Goal: Find specific page/section: Find specific page/section

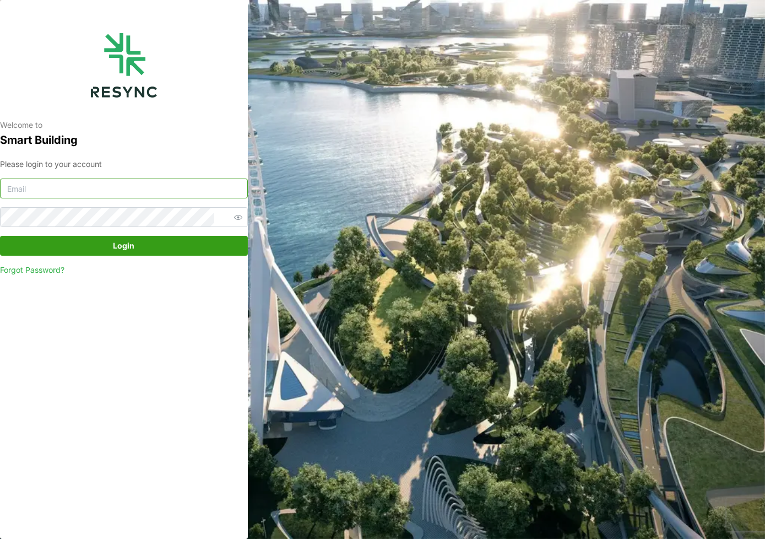
type input "audrey_yeow@defencecollectivesg.com"
click at [123, 248] on span "Login" at bounding box center [124, 245] width 21 height 19
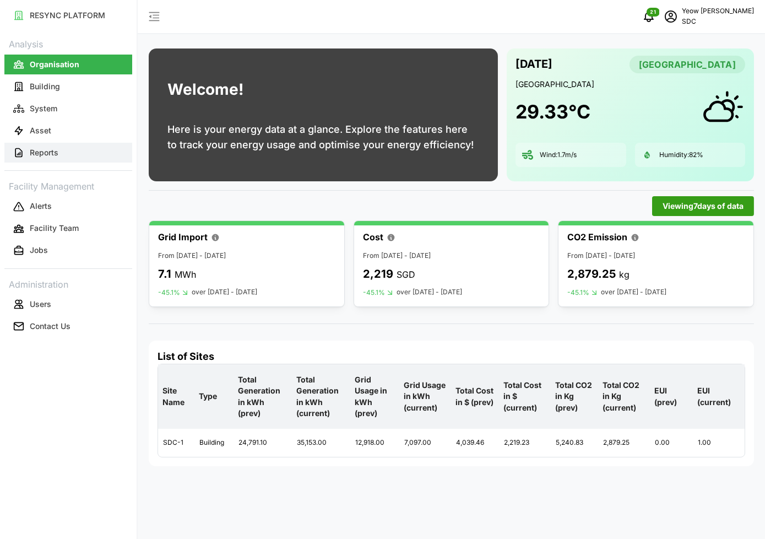
click at [57, 150] on p "Reports" at bounding box center [44, 152] width 29 height 11
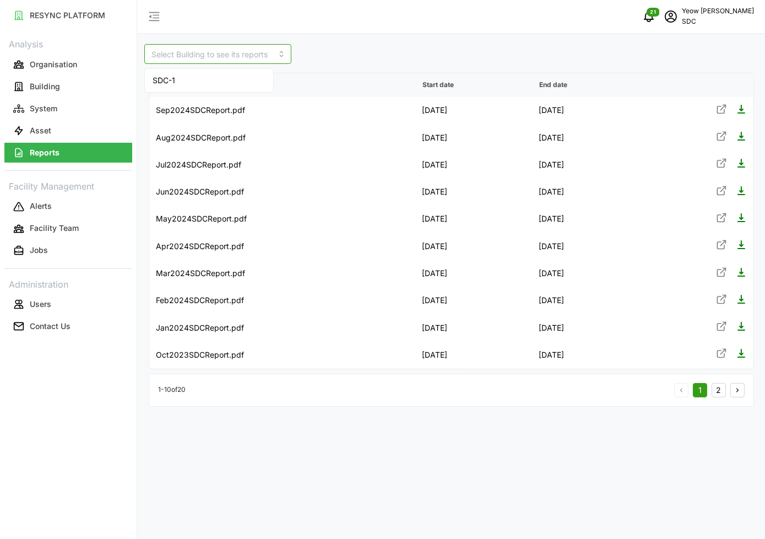
click at [241, 61] on input at bounding box center [217, 54] width 147 height 20
click at [158, 80] on span "SDC-1" at bounding box center [164, 80] width 23 height 12
type input "SDC-1"
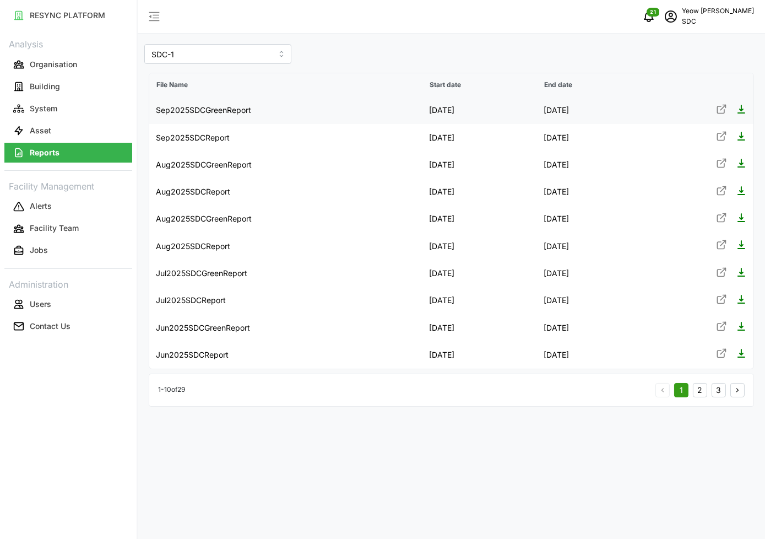
click at [738, 110] on icon at bounding box center [741, 109] width 11 height 11
click at [741, 136] on icon at bounding box center [741, 136] width 11 height 11
click at [38, 63] on p "Organisation" at bounding box center [53, 64] width 47 height 11
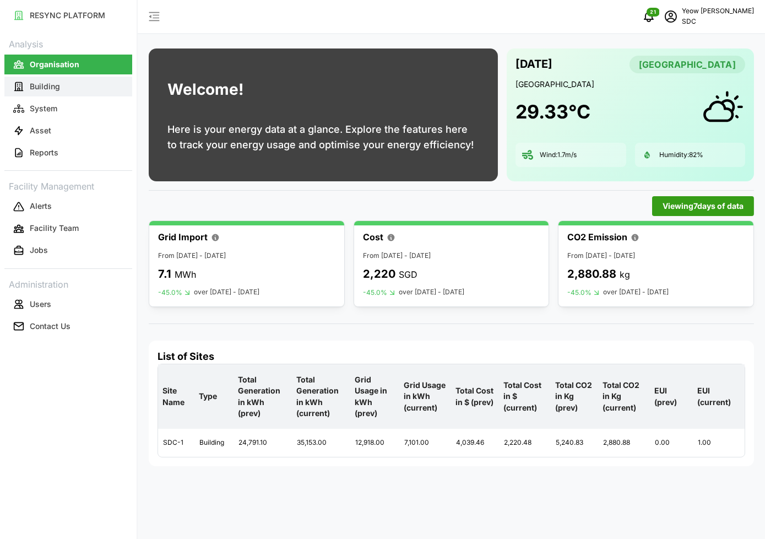
click at [56, 88] on p "Building" at bounding box center [45, 86] width 30 height 11
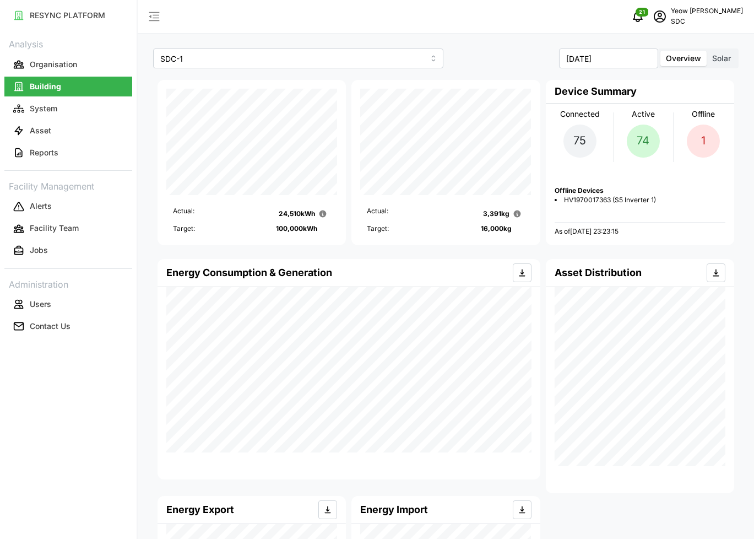
click at [719, 60] on span "Solar" at bounding box center [721, 57] width 19 height 9
click at [707, 51] on input "Solar" at bounding box center [707, 51] width 0 height 0
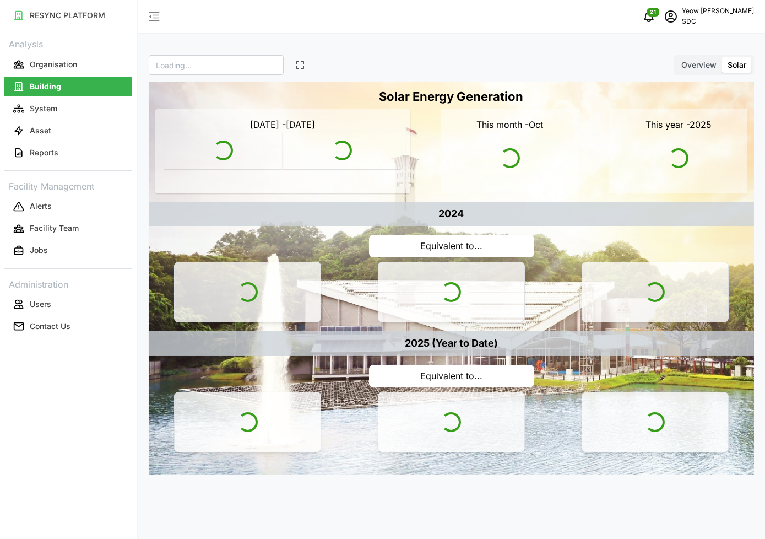
type input "SDC"
